Goal: Task Accomplishment & Management: Manage account settings

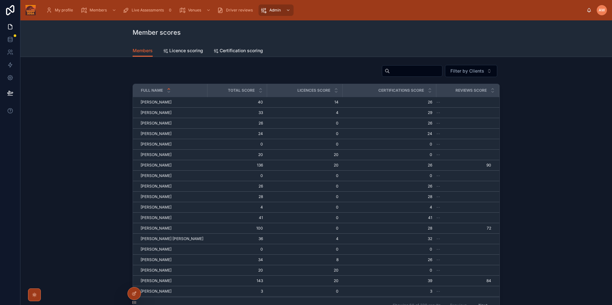
click at [270, 16] on div "My profile Members Live Assessments 0 Venues Driver reviews Admin" at bounding box center [313, 10] width 545 height 14
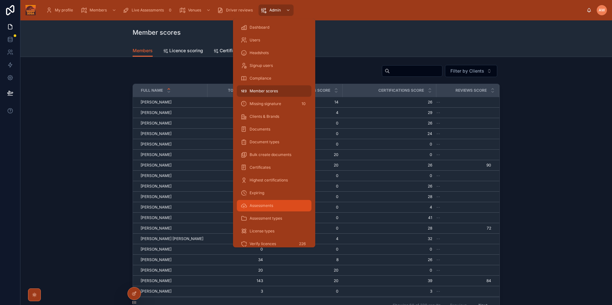
click at [281, 206] on div "Assessments" at bounding box center [274, 206] width 67 height 10
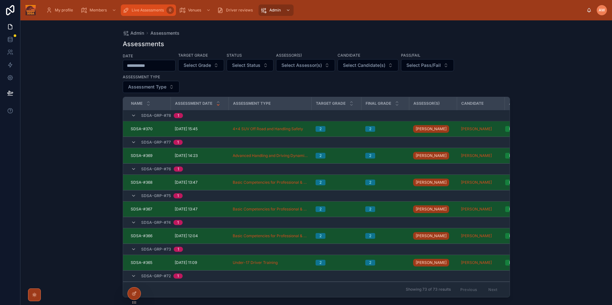
click at [134, 11] on span "Live Assessments" at bounding box center [148, 10] width 32 height 5
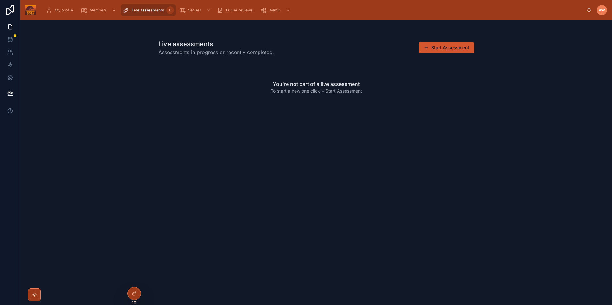
click at [439, 48] on button "Start Assessment" at bounding box center [446, 47] width 56 height 11
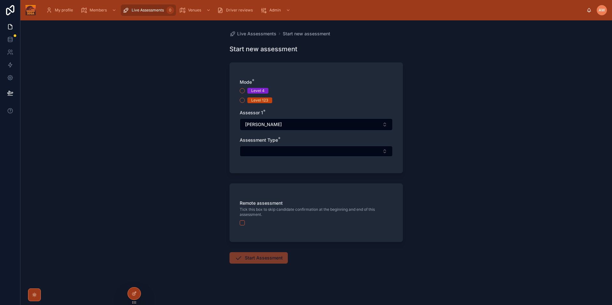
click at [265, 100] on div "Level 123" at bounding box center [259, 100] width 17 height 6
click at [245, 100] on button "Level 123" at bounding box center [242, 100] width 5 height 5
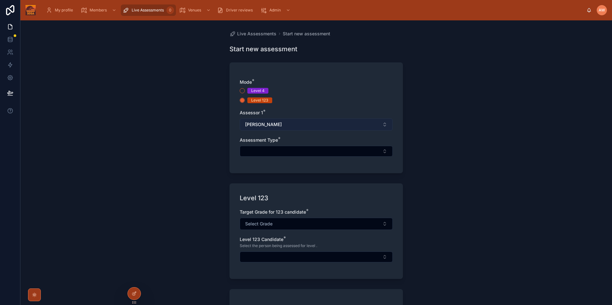
click at [291, 123] on button "[PERSON_NAME]" at bounding box center [316, 125] width 153 height 12
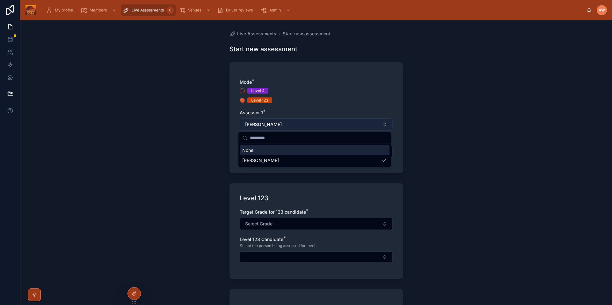
click at [294, 121] on button "[PERSON_NAME]" at bounding box center [316, 125] width 153 height 12
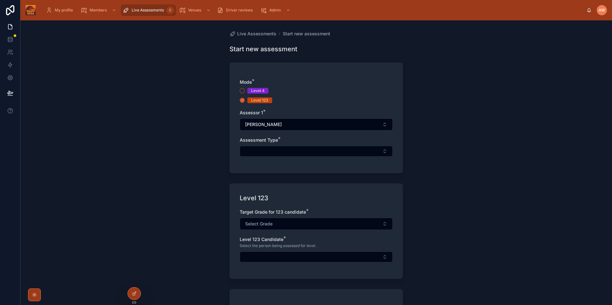
click at [458, 104] on div "Live Assessments Start new assessment Start new assessment Mode * Level 4 Level…" at bounding box center [315, 162] width 591 height 285
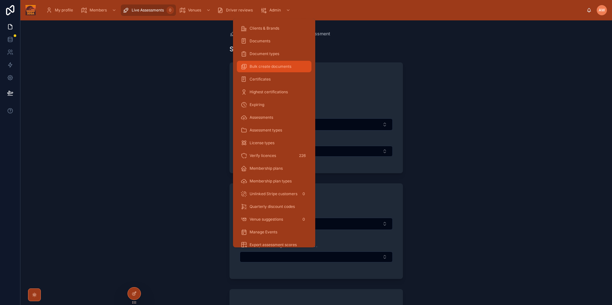
scroll to position [95, 0]
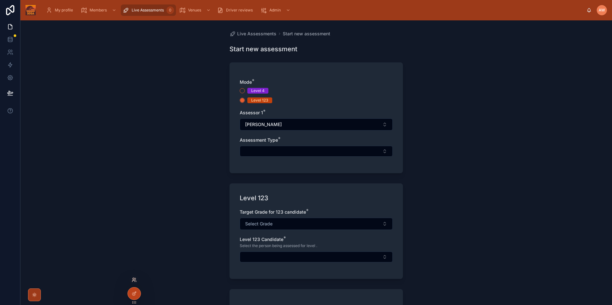
click at [136, 279] on icon at bounding box center [135, 279] width 1 height 2
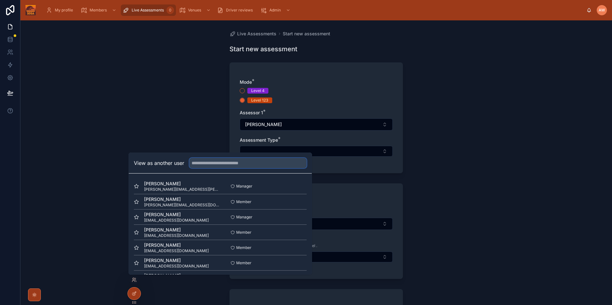
click at [238, 163] on input "text" at bounding box center [247, 163] width 117 height 10
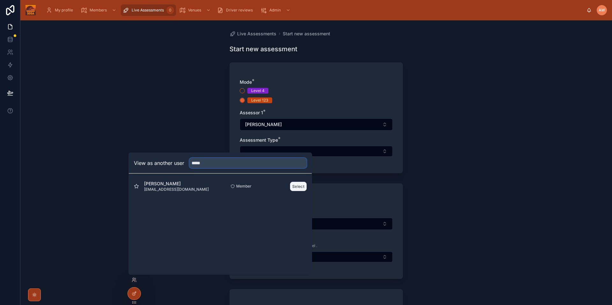
type input "*****"
click at [292, 188] on button "Select" at bounding box center [298, 186] width 17 height 9
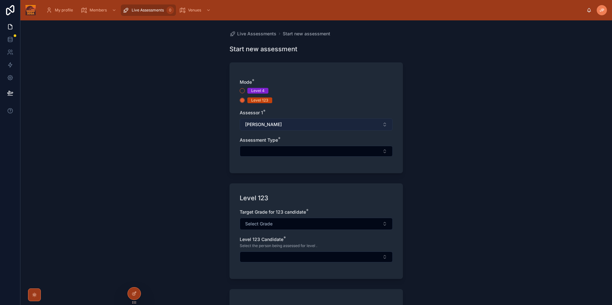
click at [287, 124] on button "[PERSON_NAME]" at bounding box center [316, 125] width 153 height 12
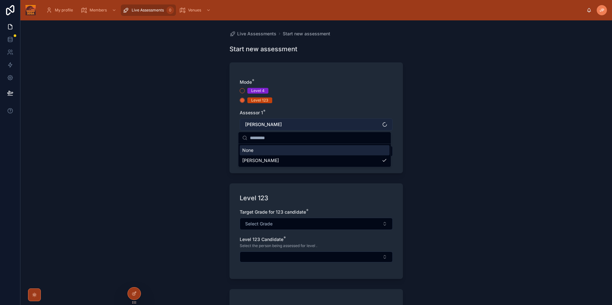
click at [287, 124] on button "[PERSON_NAME]" at bounding box center [316, 125] width 153 height 12
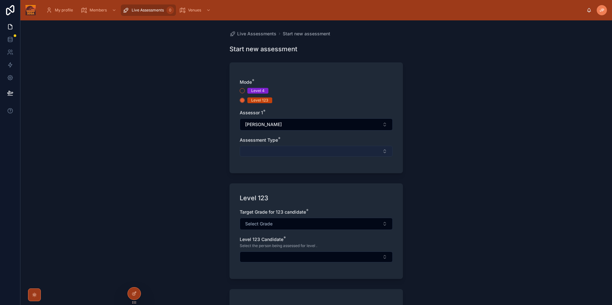
click at [271, 153] on button "Select Button" at bounding box center [316, 151] width 153 height 11
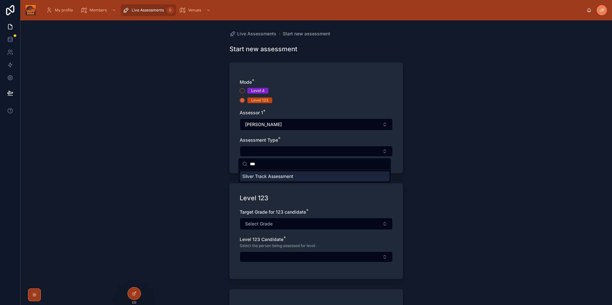
type input "***"
click at [277, 174] on span "Silver Track Assessment" at bounding box center [267, 176] width 51 height 6
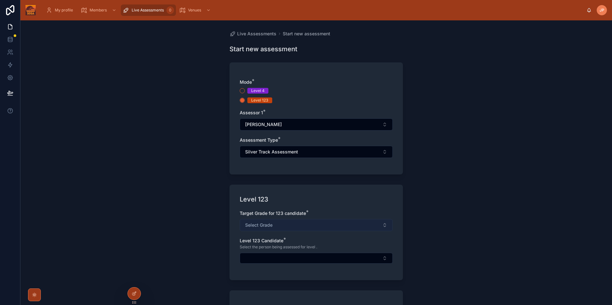
click at [275, 228] on button "Select Grade" at bounding box center [316, 225] width 153 height 12
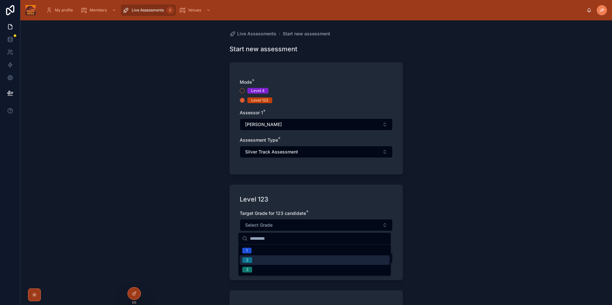
click at [266, 261] on div "2" at bounding box center [315, 261] width 150 height 10
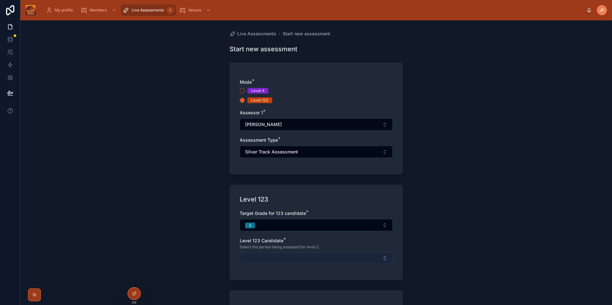
click at [267, 255] on button "Select Button" at bounding box center [316, 258] width 153 height 11
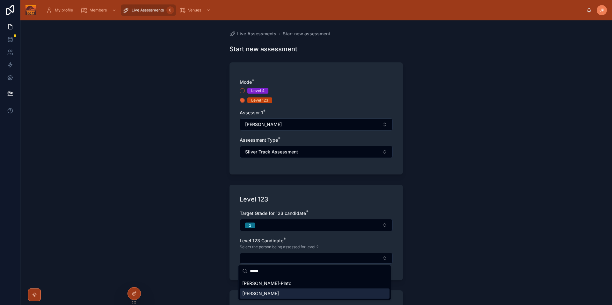
type input "*****"
click at [277, 289] on div "[PERSON_NAME]" at bounding box center [315, 294] width 150 height 10
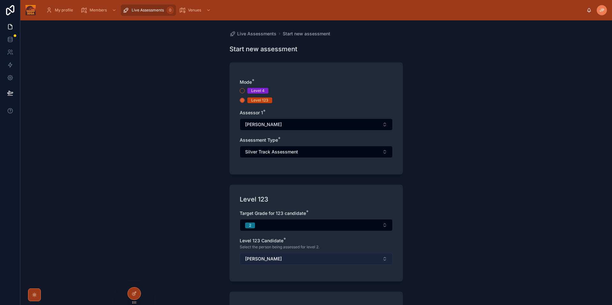
click at [275, 258] on button "[PERSON_NAME]" at bounding box center [316, 259] width 153 height 12
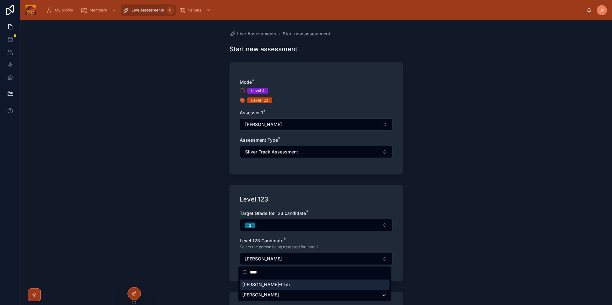
type input "****"
click at [267, 286] on span "[PERSON_NAME]-Plato" at bounding box center [266, 285] width 49 height 6
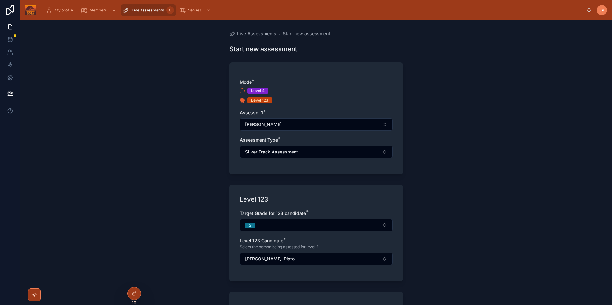
click at [458, 256] on div "Live Assessments Start new assessment Start new assessment Mode * Level 4 Level…" at bounding box center [315, 162] width 591 height 285
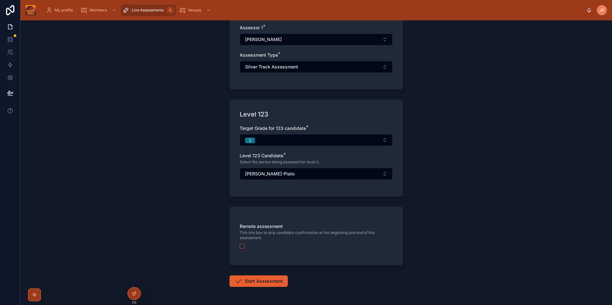
scroll to position [108, 0]
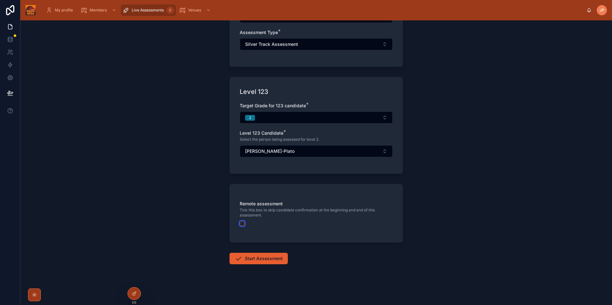
click at [240, 225] on button "button" at bounding box center [242, 223] width 5 height 5
click at [268, 262] on button "Start Assessment" at bounding box center [258, 258] width 58 height 11
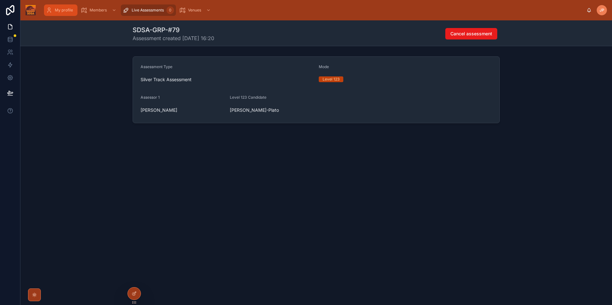
click at [66, 11] on span "My profile" at bounding box center [64, 10] width 18 height 5
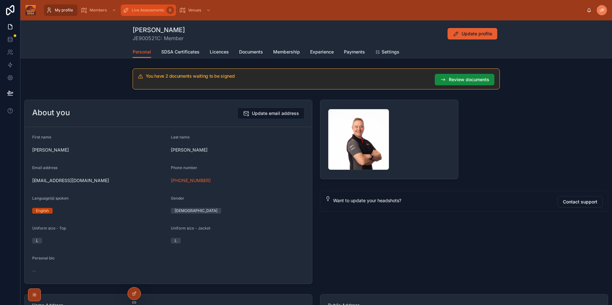
click at [156, 10] on span "Live Assessments" at bounding box center [148, 10] width 32 height 5
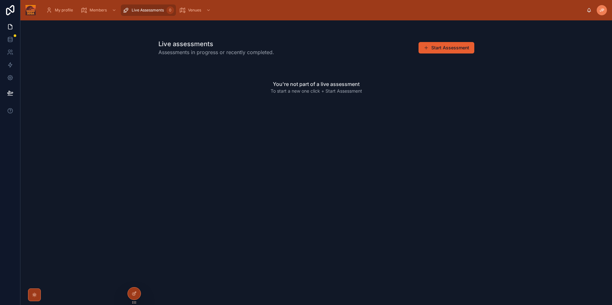
click at [367, 193] on div "Live assessments Assessments in progress or recently completed. Start Assessmen…" at bounding box center [315, 162] width 591 height 285
click at [131, 284] on div at bounding box center [134, 280] width 10 height 10
click at [134, 277] on icon at bounding box center [134, 279] width 5 height 5
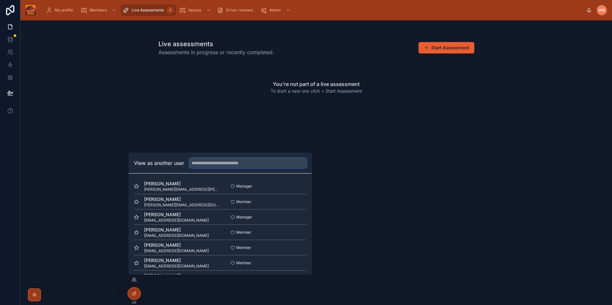
click at [239, 167] on input "text" at bounding box center [247, 163] width 117 height 10
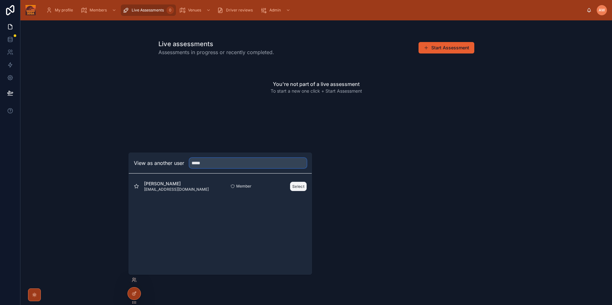
type input "*****"
click at [293, 185] on button "Select" at bounding box center [298, 186] width 17 height 9
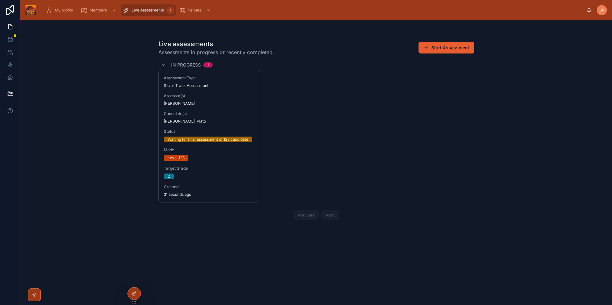
click at [203, 159] on div "Level 123" at bounding box center [209, 158] width 91 height 6
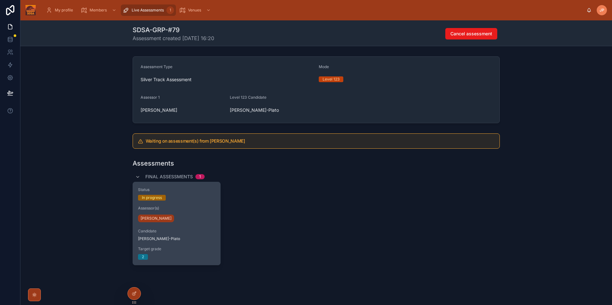
click at [181, 205] on div "Status In progress Assessor(s) Jeremy Palmer Candidate Lewis Hazelwood-Plato Ta…" at bounding box center [176, 223] width 87 height 83
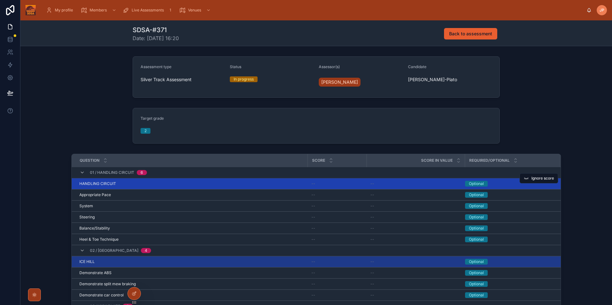
click at [311, 184] on span "--" at bounding box center [313, 183] width 4 height 5
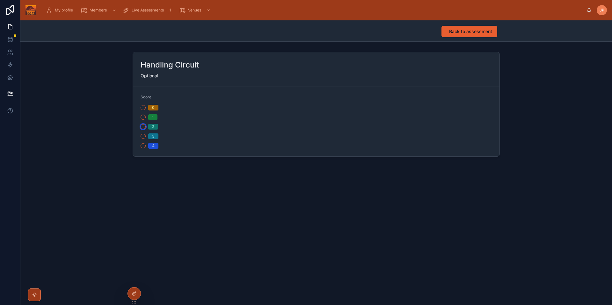
click at [143, 127] on button "2" at bounding box center [142, 126] width 5 height 5
click at [462, 27] on button "Back to assessment" at bounding box center [469, 31] width 56 height 11
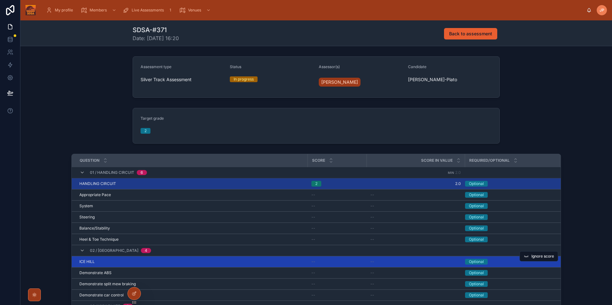
click at [312, 264] on span "--" at bounding box center [313, 261] width 4 height 5
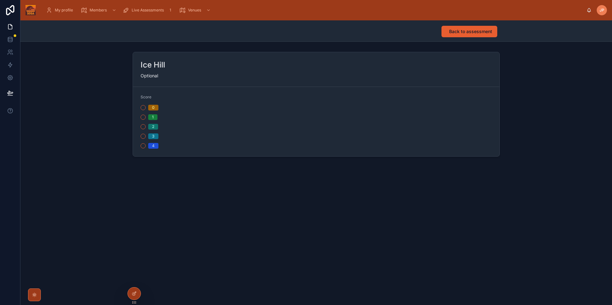
click at [149, 128] on span "2" at bounding box center [153, 127] width 10 height 6
click at [146, 128] on button "2" at bounding box center [142, 126] width 5 height 5
click at [469, 33] on span "Back to assessment" at bounding box center [470, 31] width 43 height 6
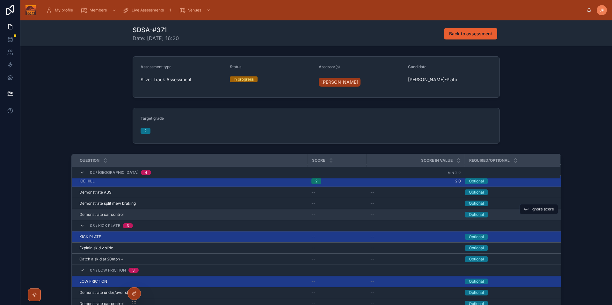
scroll to position [86, 0]
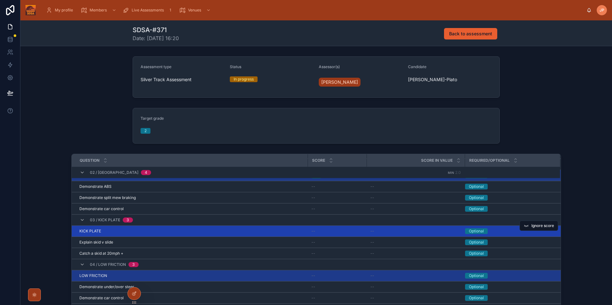
click at [312, 232] on span "--" at bounding box center [313, 231] width 4 height 5
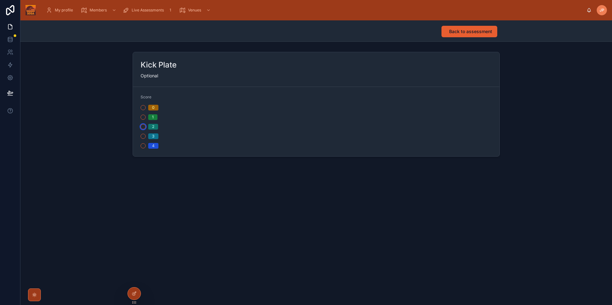
click at [144, 127] on button "2" at bounding box center [142, 126] width 5 height 5
click at [488, 34] on span "Back to assessment" at bounding box center [470, 31] width 43 height 6
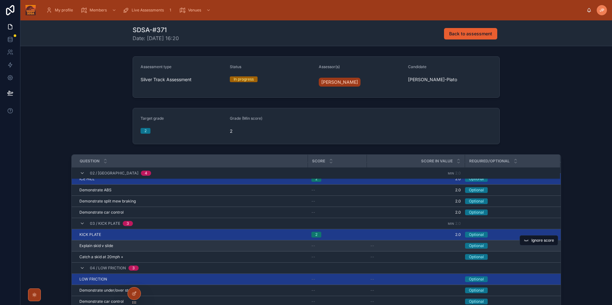
scroll to position [97, 0]
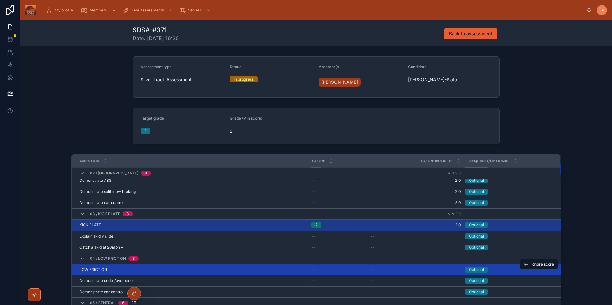
click at [311, 268] on span "--" at bounding box center [313, 269] width 4 height 5
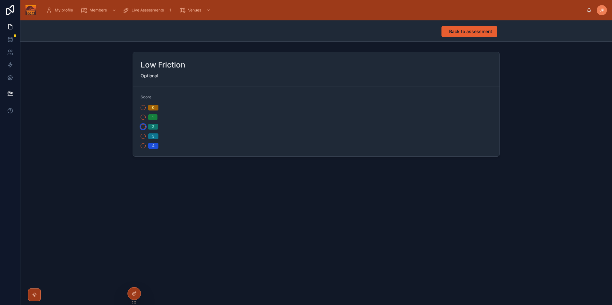
click at [143, 127] on button "2" at bounding box center [142, 126] width 5 height 5
click at [477, 31] on span "Back to assessment" at bounding box center [470, 31] width 43 height 6
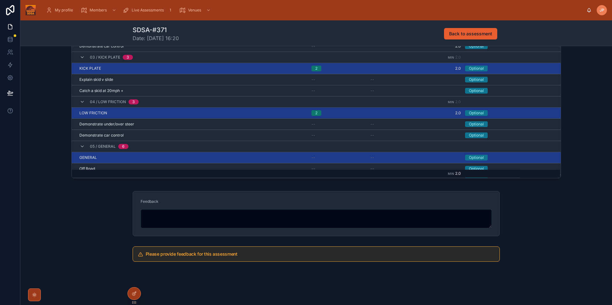
scroll to position [97, 0]
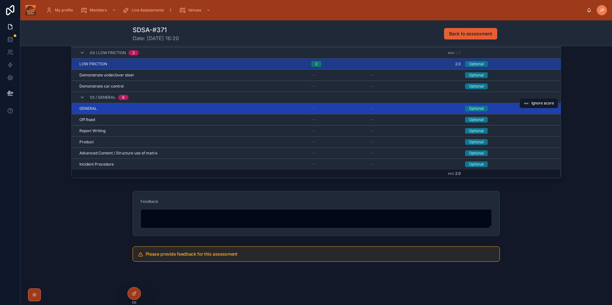
click at [312, 106] on span "--" at bounding box center [313, 108] width 4 height 5
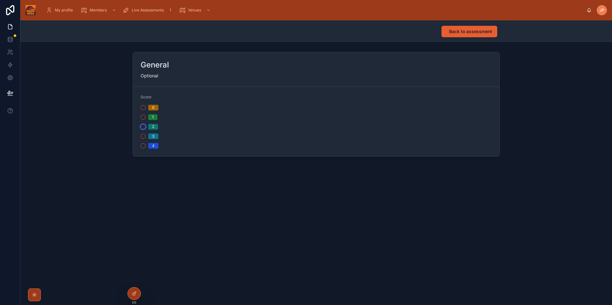
click at [145, 127] on button "2" at bounding box center [142, 126] width 5 height 5
click at [471, 33] on span "Back to assessment" at bounding box center [470, 31] width 43 height 6
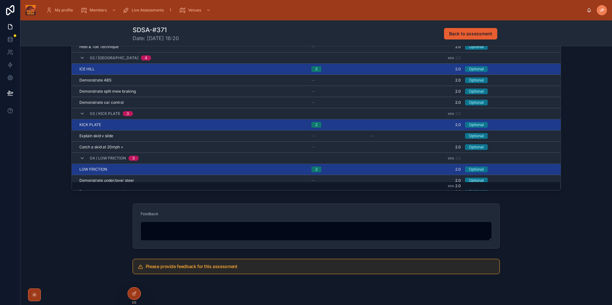
scroll to position [206, 0]
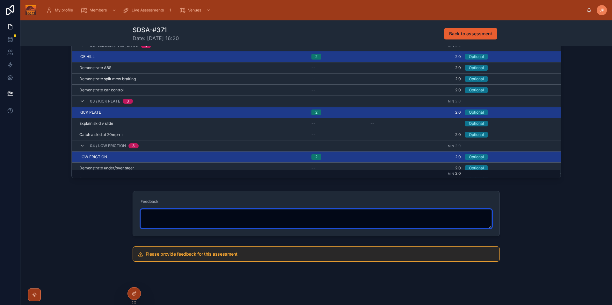
click at [302, 225] on textarea at bounding box center [315, 218] width 351 height 19
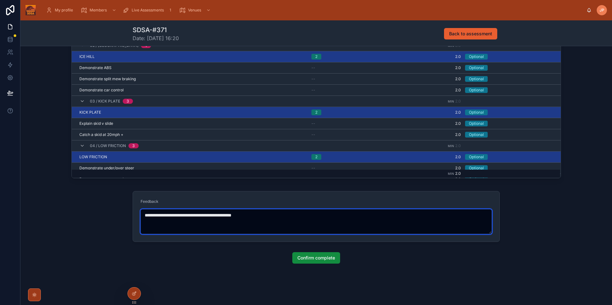
click at [202, 215] on textarea "**********" at bounding box center [315, 221] width 351 height 25
click at [291, 210] on textarea "**********" at bounding box center [315, 221] width 351 height 25
click at [287, 215] on textarea "**********" at bounding box center [315, 221] width 351 height 25
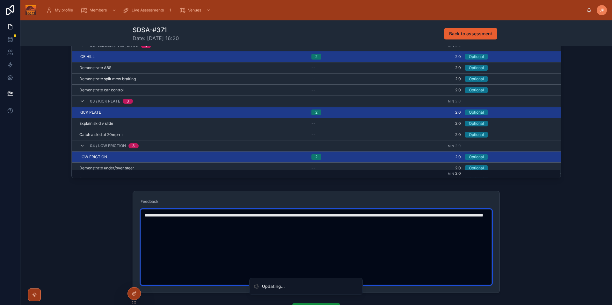
type textarea "**********"
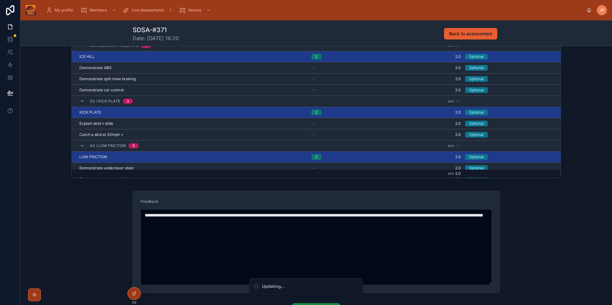
click at [545, 209] on div "**********" at bounding box center [315, 242] width 591 height 107
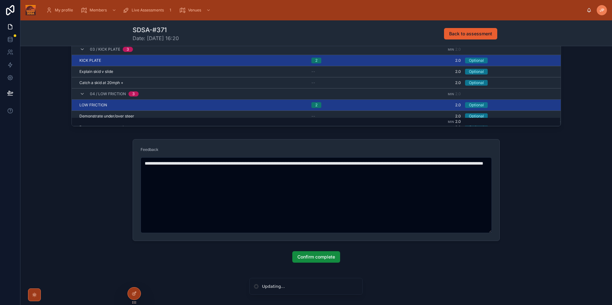
scroll to position [259, 0]
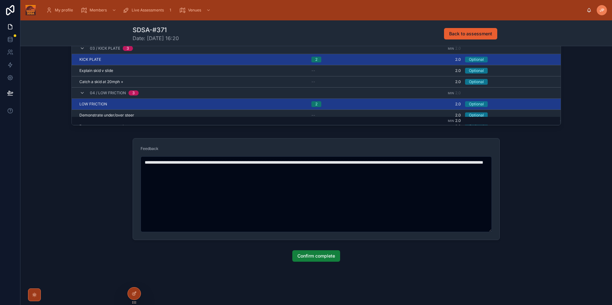
click at [316, 258] on span "Confirm complete" at bounding box center [316, 256] width 38 height 6
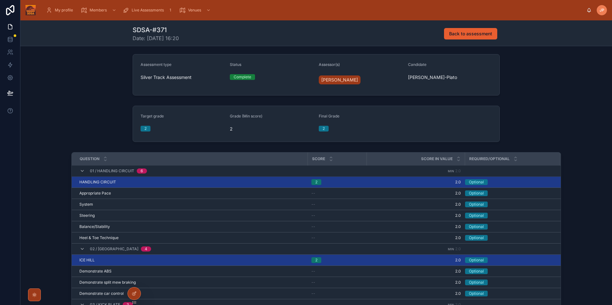
scroll to position [0, 0]
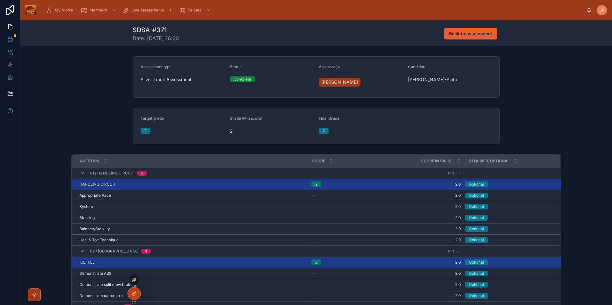
click at [132, 281] on icon at bounding box center [133, 281] width 3 height 1
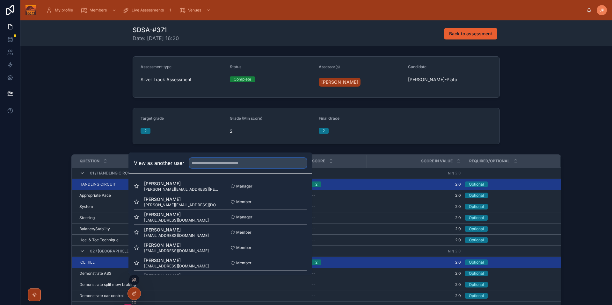
click at [249, 165] on input "text" at bounding box center [247, 163] width 117 height 10
type input "******"
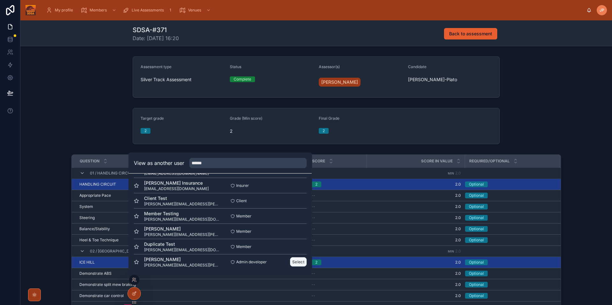
click at [295, 263] on button "Select" at bounding box center [298, 261] width 17 height 9
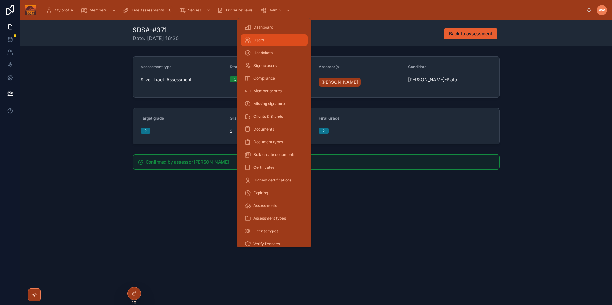
click at [265, 38] on div "Users" at bounding box center [273, 40] width 59 height 10
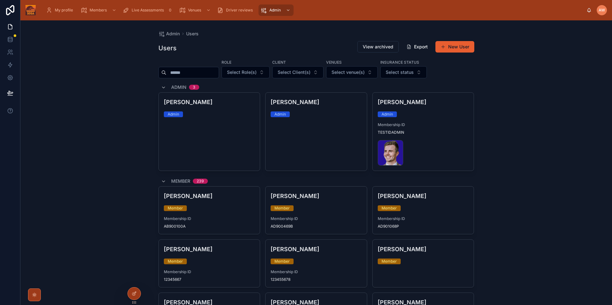
click at [188, 76] on input "text" at bounding box center [192, 72] width 52 height 9
type input "***"
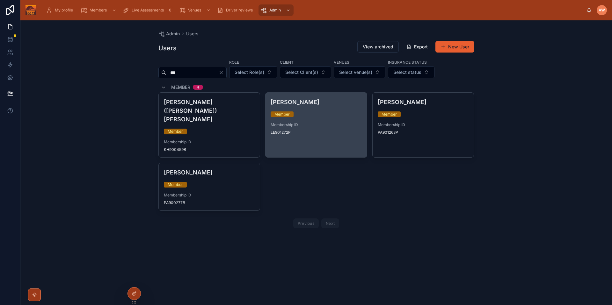
click at [310, 110] on div "[PERSON_NAME] Member Membership ID LE901272P" at bounding box center [315, 116] width 101 height 47
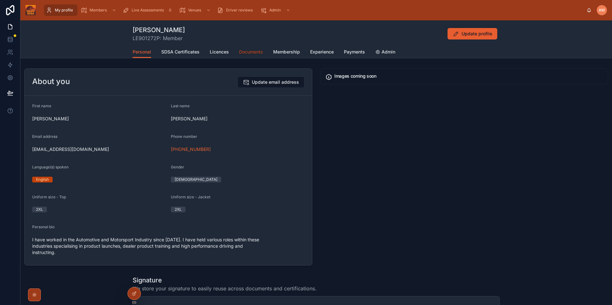
click at [249, 52] on span "Documents" at bounding box center [251, 52] width 24 height 6
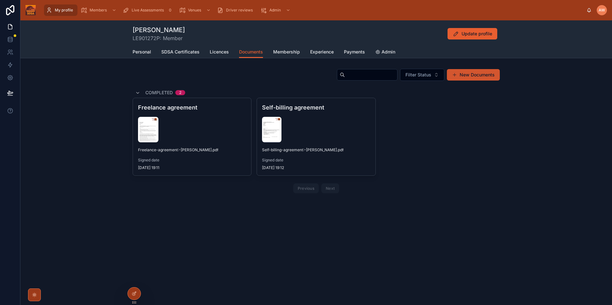
click at [462, 80] on button "New Documents" at bounding box center [473, 74] width 53 height 11
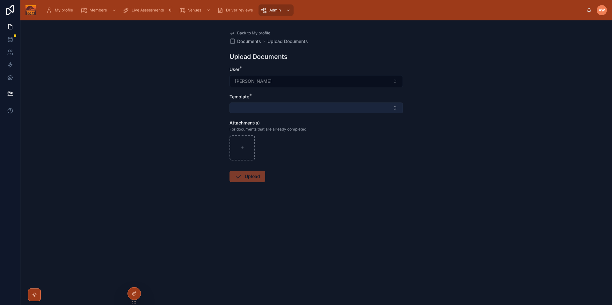
click at [278, 108] on button "Select Button" at bounding box center [315, 108] width 173 height 11
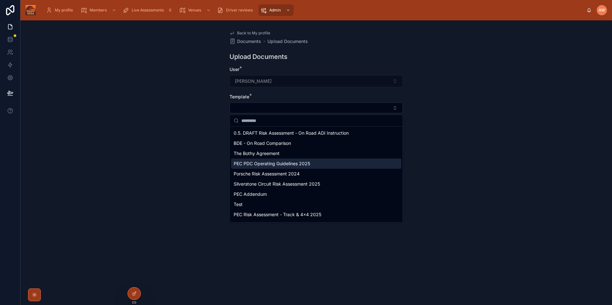
click at [292, 163] on span "PEC PDC Operating Guidelines 2025" at bounding box center [272, 164] width 76 height 6
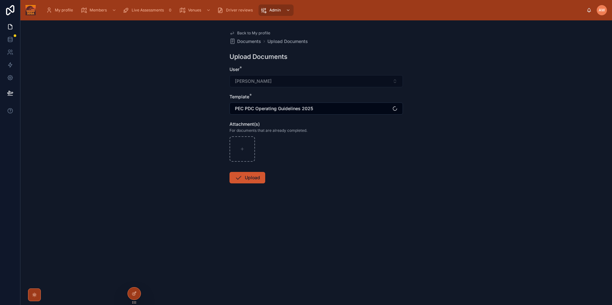
click at [244, 180] on button "Upload" at bounding box center [247, 177] width 36 height 11
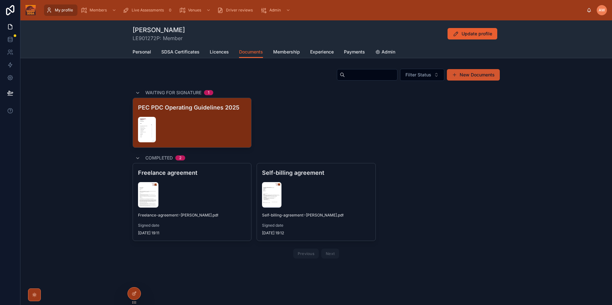
click at [475, 71] on button "New Documents" at bounding box center [473, 74] width 53 height 11
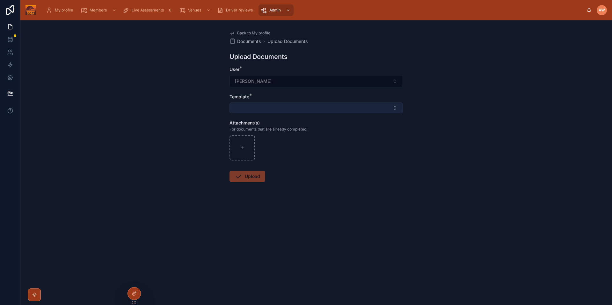
click at [296, 109] on button "Select Button" at bounding box center [315, 108] width 173 height 11
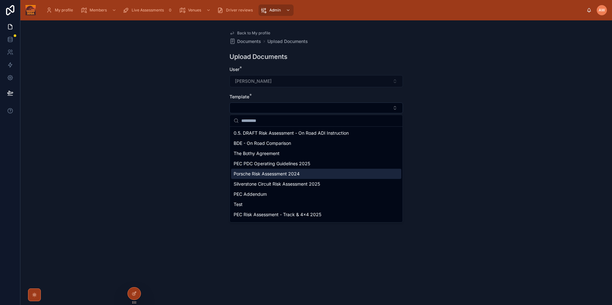
click at [286, 175] on span "Porsche Risk Assessment 2024" at bounding box center [267, 174] width 66 height 6
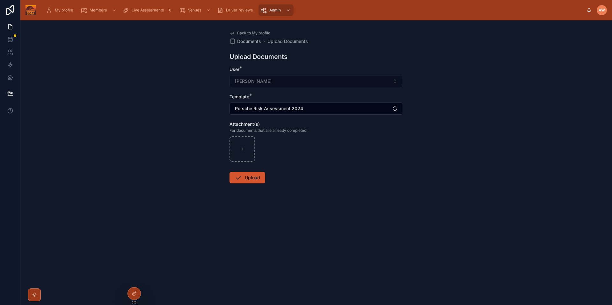
click at [241, 178] on icon at bounding box center [238, 178] width 8 height 8
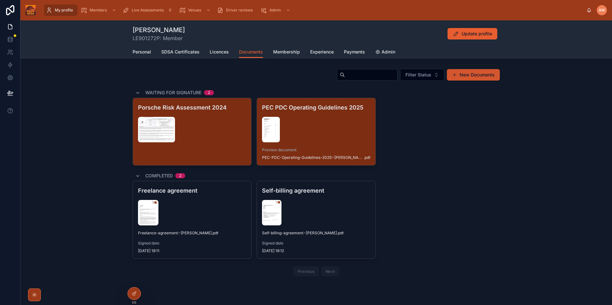
click at [479, 76] on button "New Documents" at bounding box center [473, 74] width 53 height 11
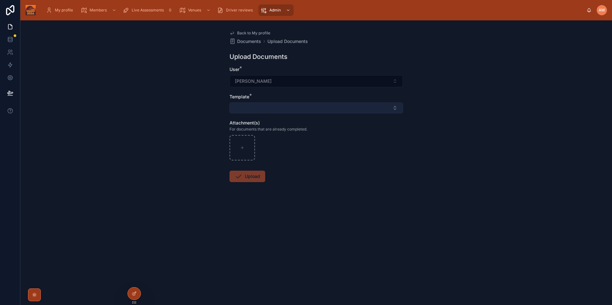
click at [283, 108] on button "Select Button" at bounding box center [315, 108] width 173 height 11
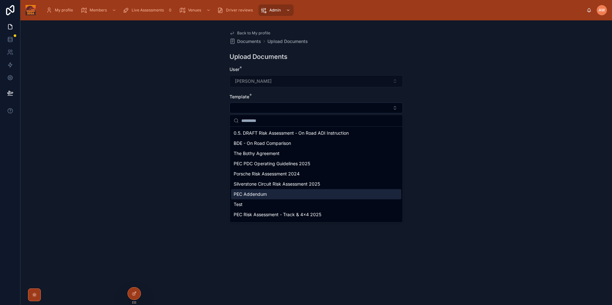
click at [273, 195] on div "PEC Addendum" at bounding box center [316, 194] width 170 height 10
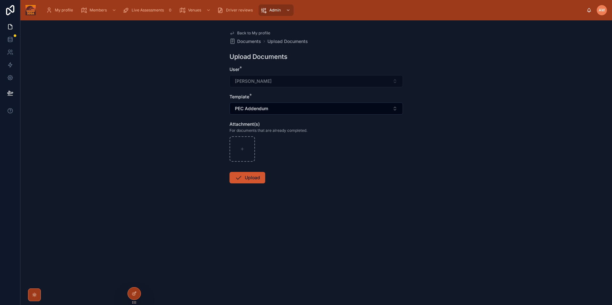
click at [248, 179] on button "Upload" at bounding box center [247, 177] width 36 height 11
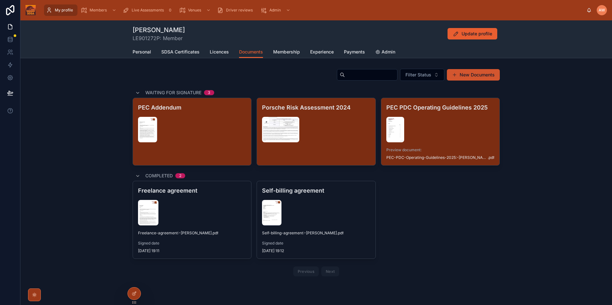
click at [485, 77] on button "New Documents" at bounding box center [473, 74] width 53 height 11
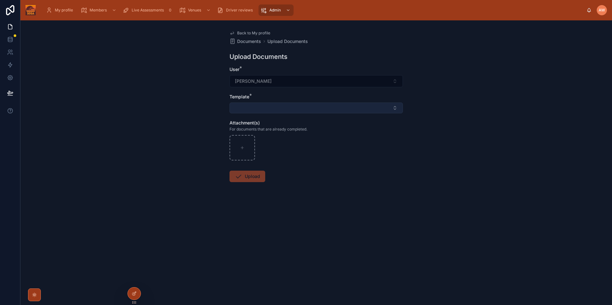
click at [336, 107] on button "Select Button" at bounding box center [315, 108] width 173 height 11
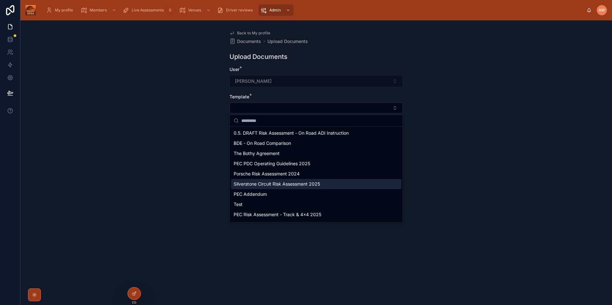
scroll to position [19, 0]
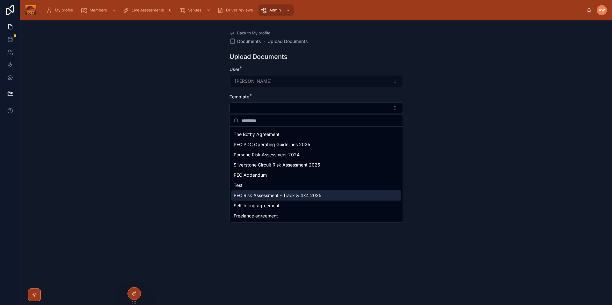
click at [306, 198] on span "PEC Risk Assessment - Track & 4x4 2025" at bounding box center [278, 195] width 88 height 6
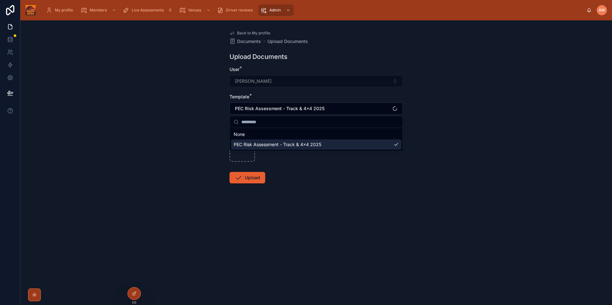
scroll to position [0, 0]
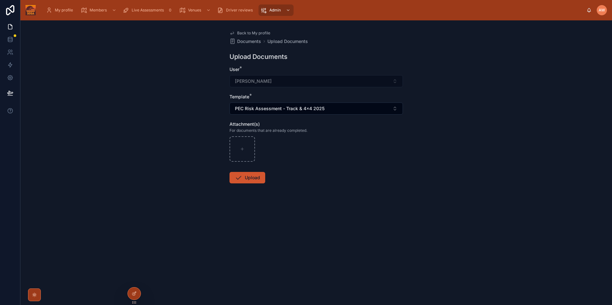
click at [255, 178] on button "Upload" at bounding box center [247, 177] width 36 height 11
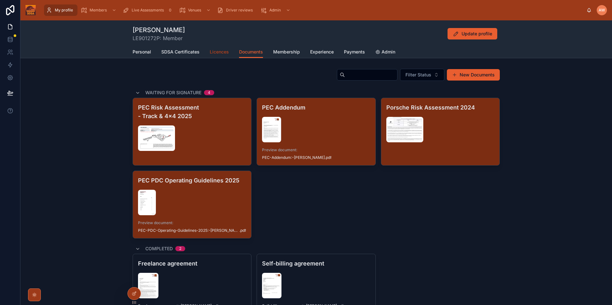
click at [225, 55] on span "Licences" at bounding box center [219, 52] width 19 height 6
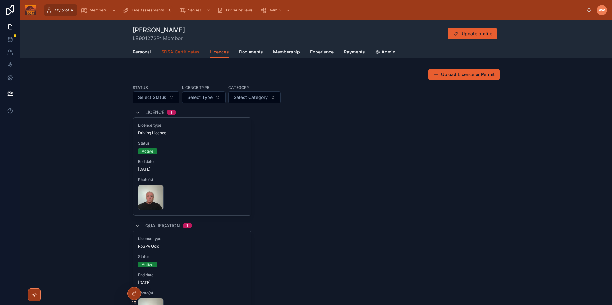
click at [189, 54] on span "SDSA Certificates" at bounding box center [180, 52] width 38 height 6
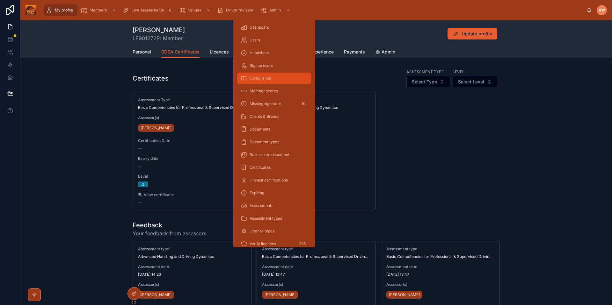
click at [268, 77] on span "Compliance" at bounding box center [260, 78] width 22 height 5
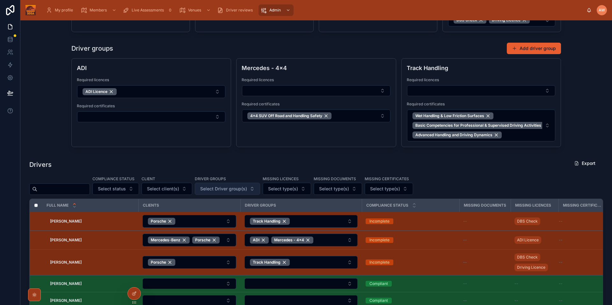
scroll to position [91, 0]
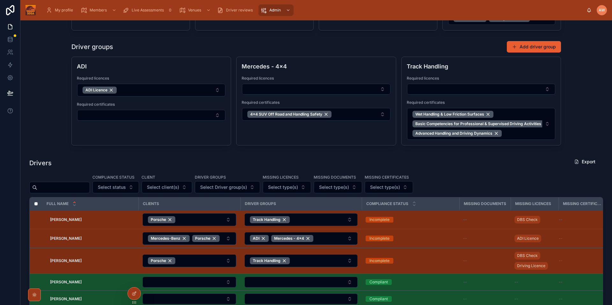
click at [92, 195] on div "Drivers Export Compliance status Select status Client Select client(s) Driver g…" at bounding box center [315, 291] width 573 height 271
click at [87, 191] on input "text" at bounding box center [63, 187] width 52 height 9
type input "***"
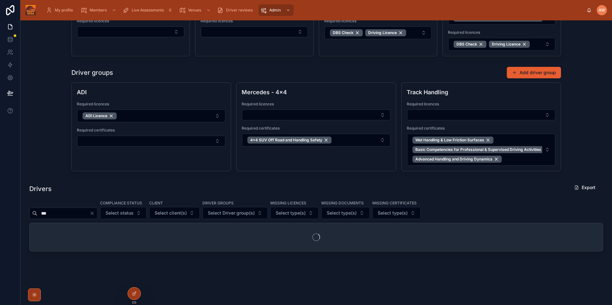
scroll to position [91, 0]
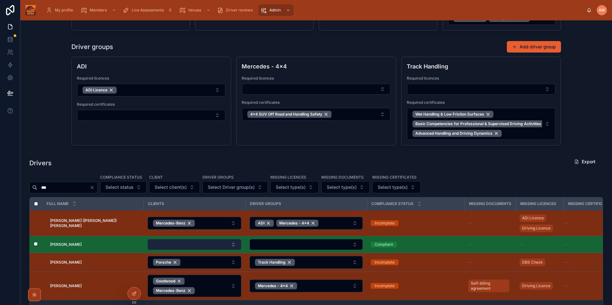
click at [216, 248] on button "Select Button" at bounding box center [195, 244] width 94 height 11
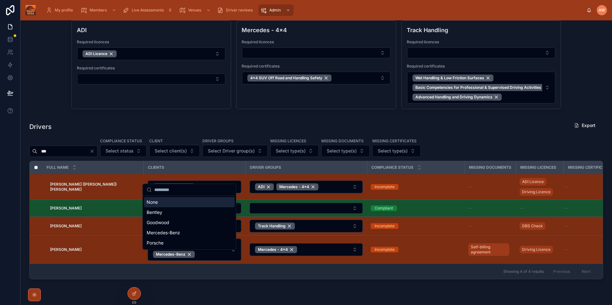
scroll to position [159, 0]
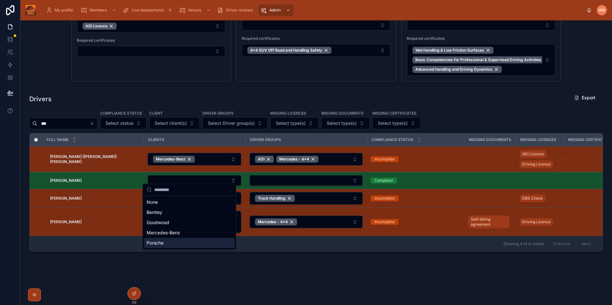
click at [178, 247] on div "Porsche" at bounding box center [189, 243] width 90 height 10
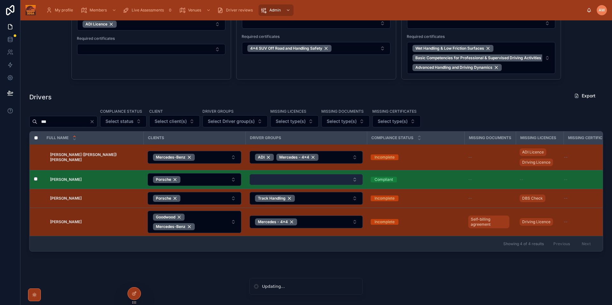
click at [297, 174] on button "Select Button" at bounding box center [305, 179] width 113 height 11
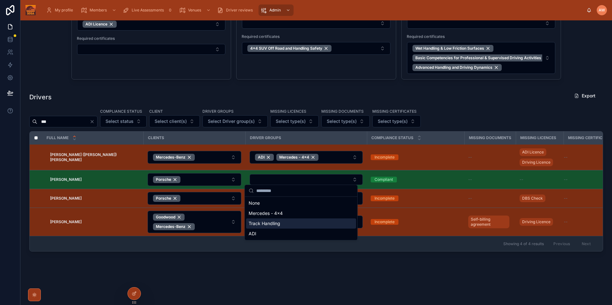
click at [277, 224] on span "Track Handling" at bounding box center [264, 223] width 32 height 6
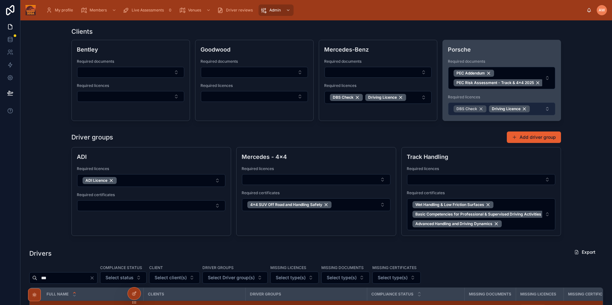
scroll to position [0, 0]
